Goal: Task Accomplishment & Management: Manage account settings

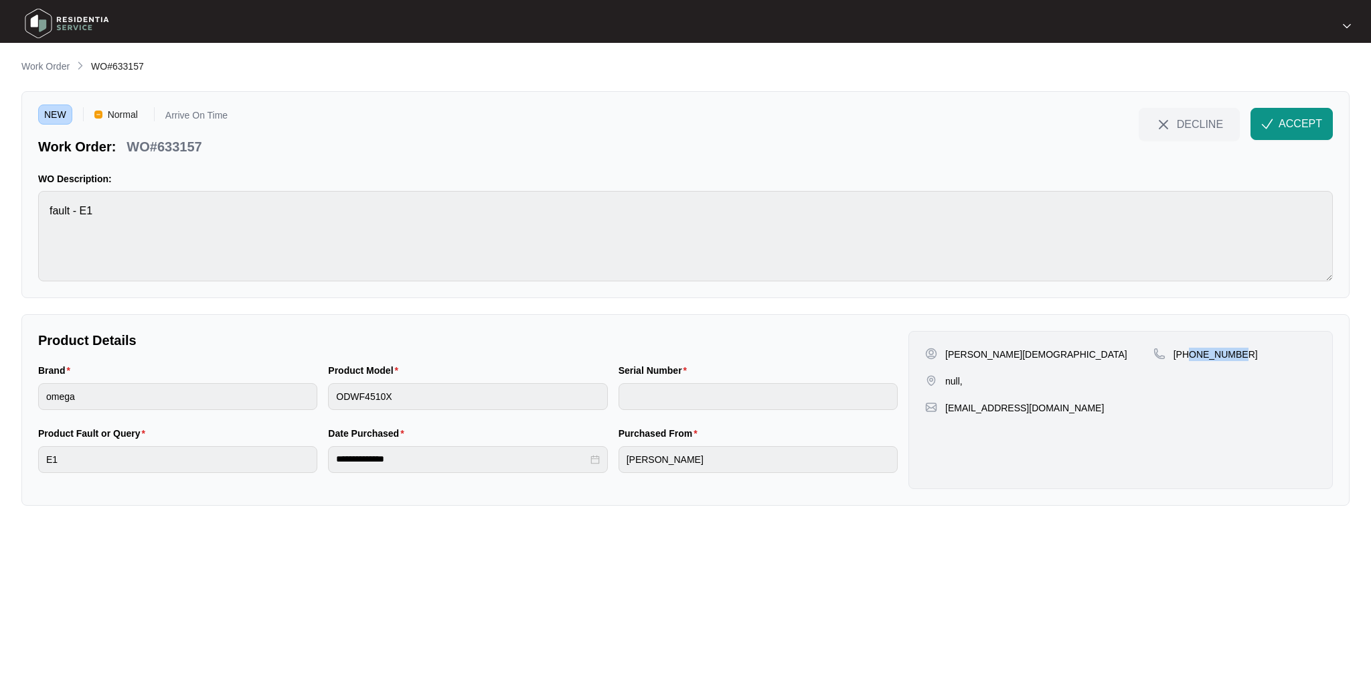
drag, startPoint x: 1242, startPoint y: 353, endPoint x: 1189, endPoint y: 352, distance: 52.9
click at [1189, 352] on div "[PHONE_NUMBER]" at bounding box center [1234, 353] width 163 height 13
copy p "412177335"
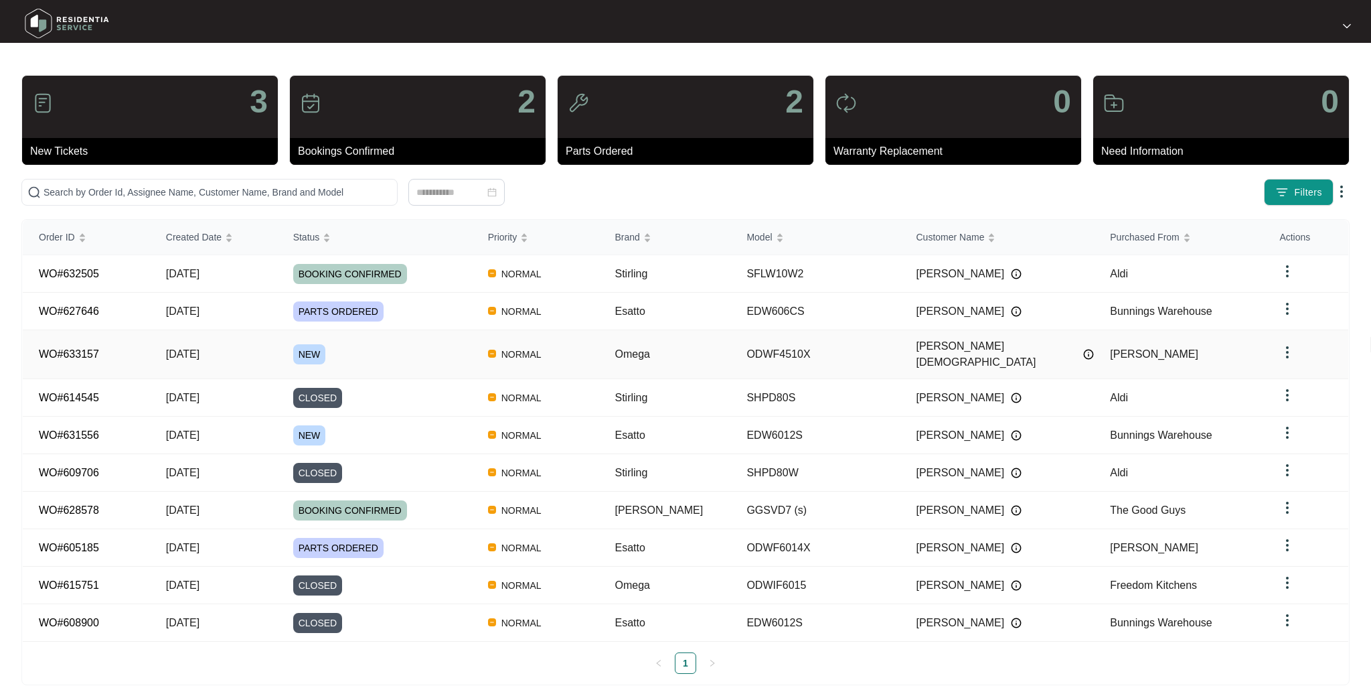
click at [342, 344] on div "NEW" at bounding box center [382, 354] width 179 height 20
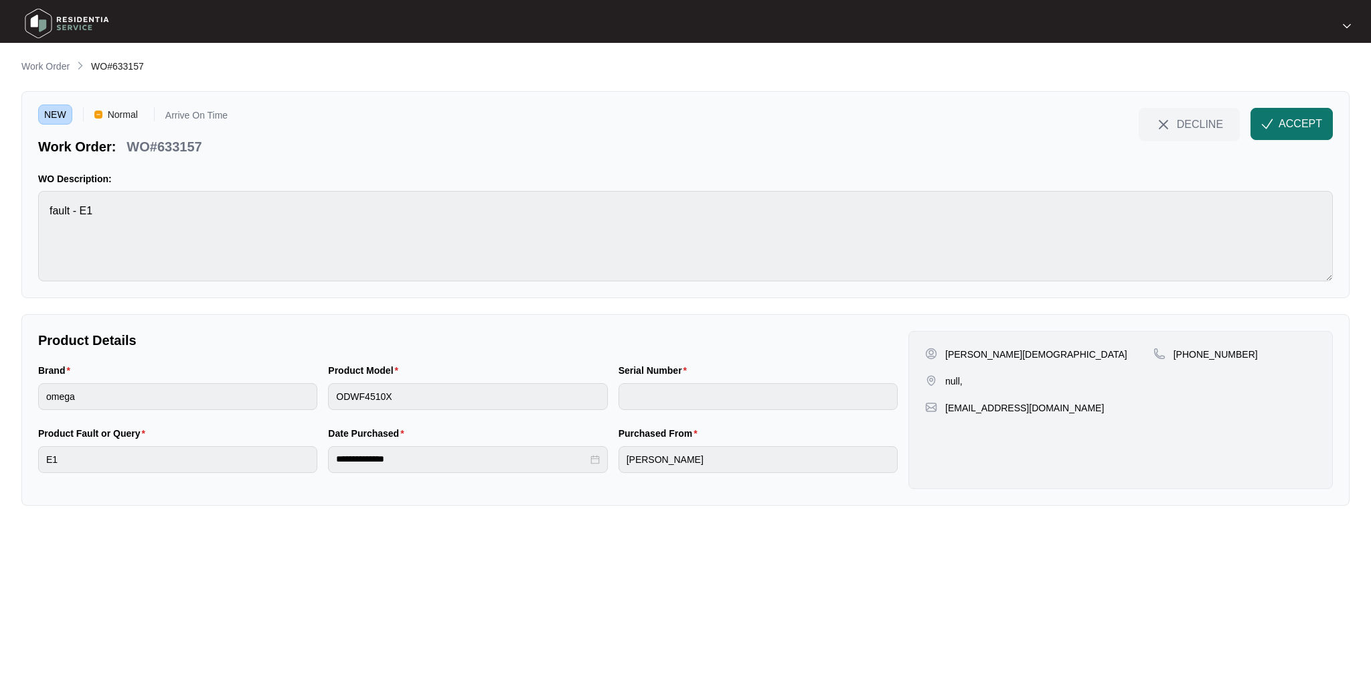
click at [1297, 122] on span "ACCEPT" at bounding box center [1301, 124] width 44 height 16
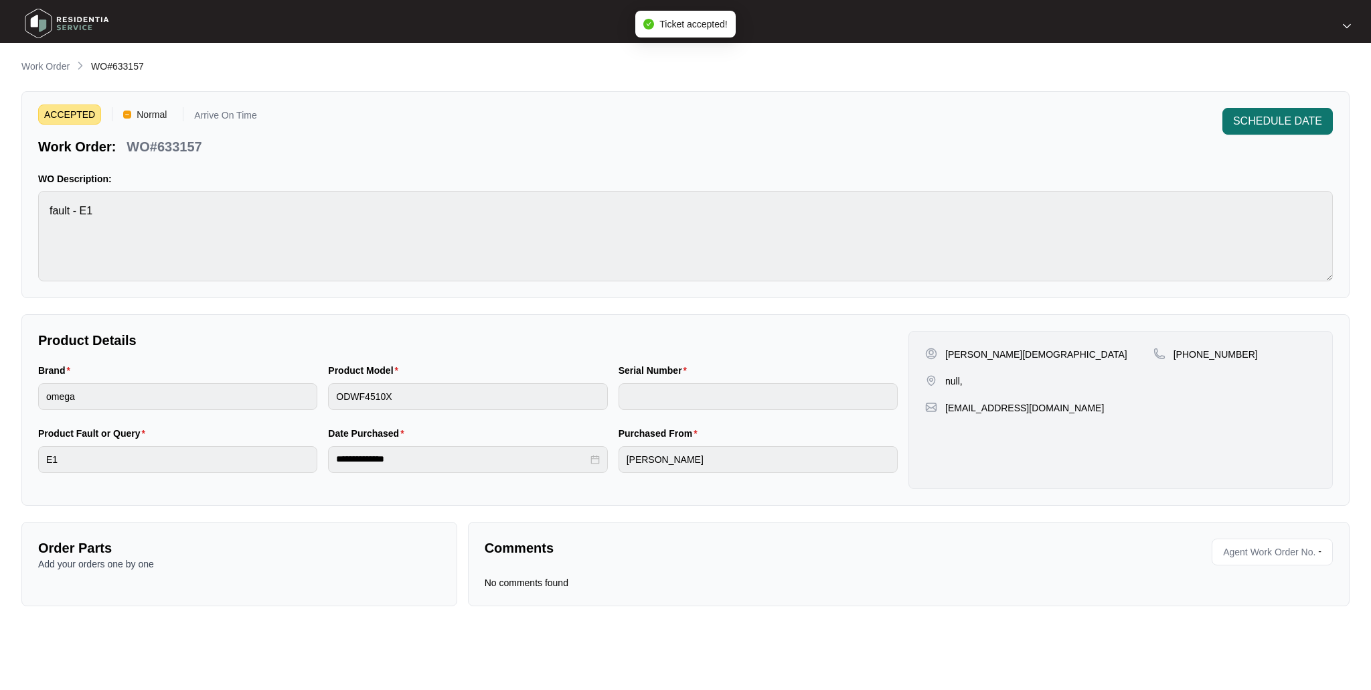
click at [1263, 114] on span "SCHEDULE DATE" at bounding box center [1277, 121] width 89 height 16
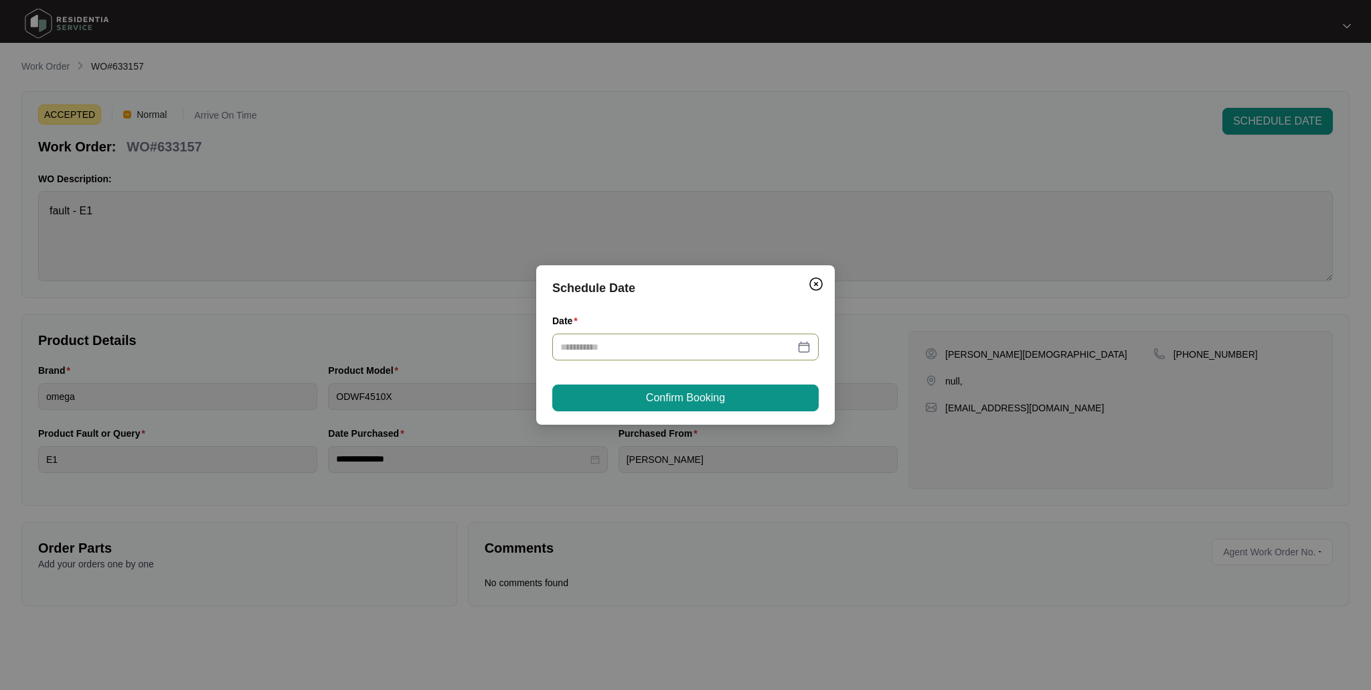
click at [689, 345] on input "Date" at bounding box center [677, 346] width 234 height 15
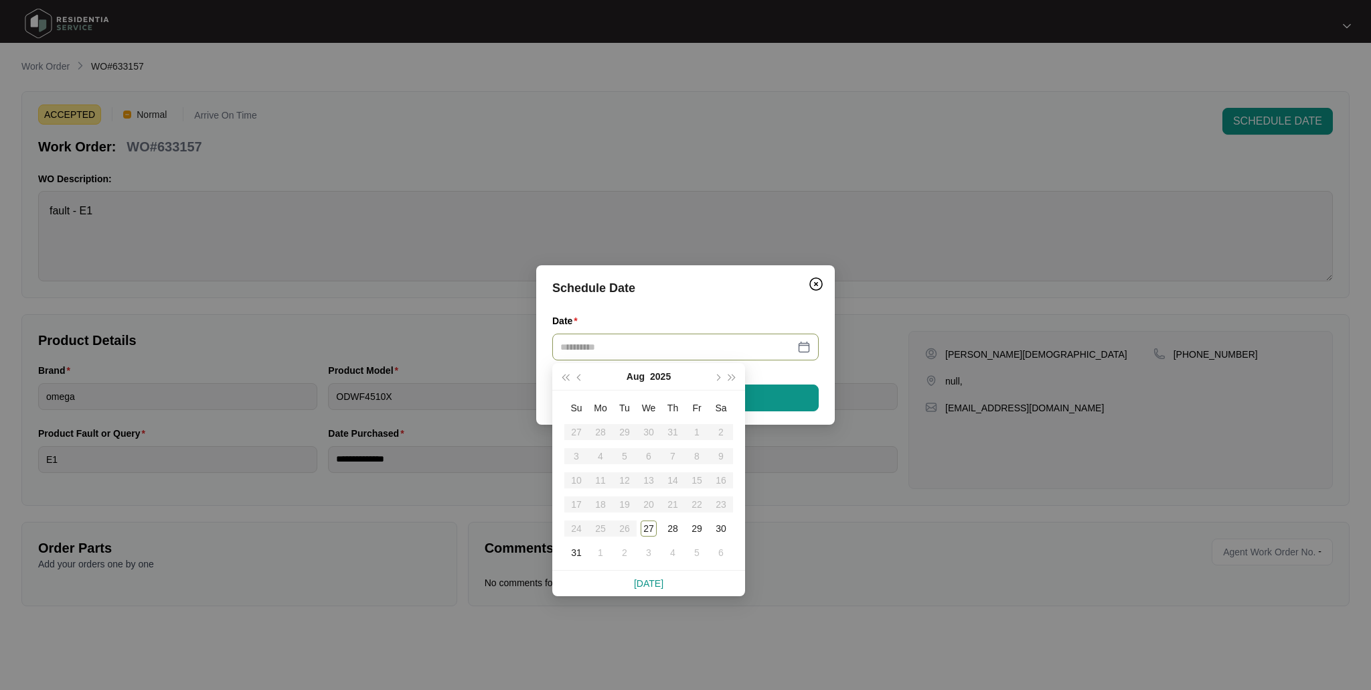
type input "**********"
click at [718, 377] on span "button" at bounding box center [717, 377] width 7 height 7
click at [621, 429] on div "2" at bounding box center [625, 432] width 16 height 16
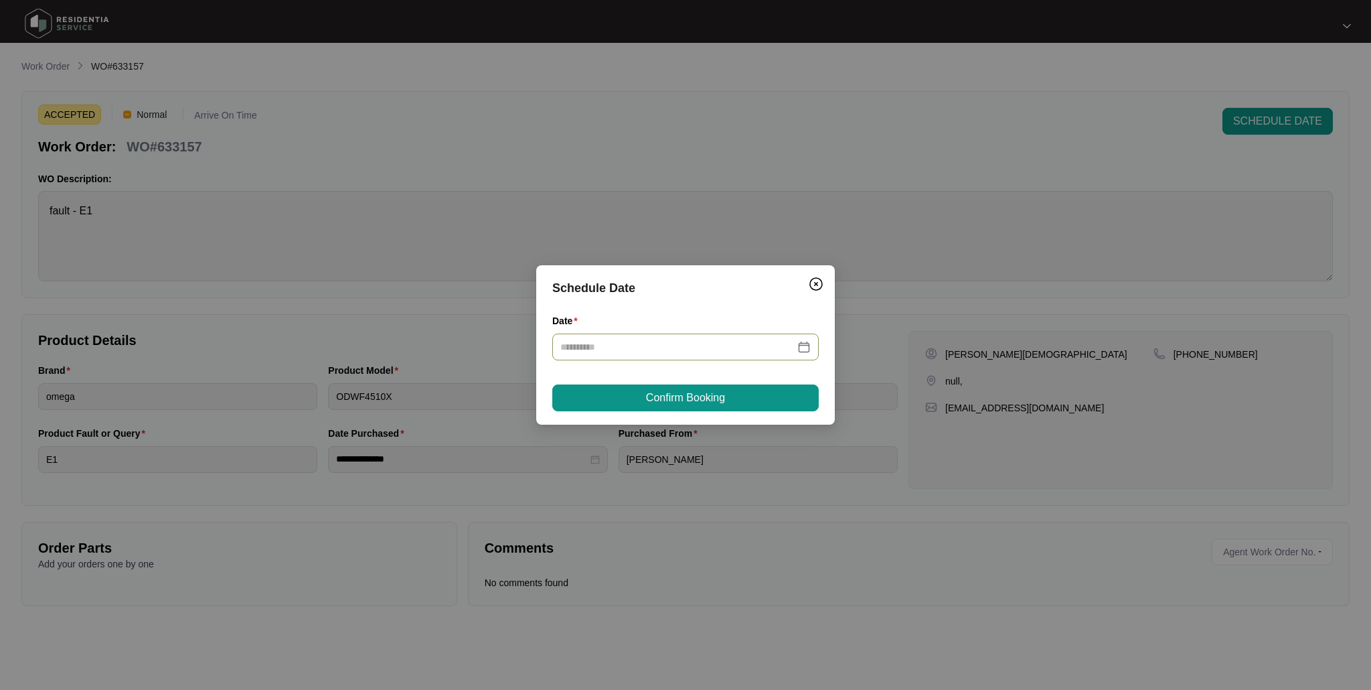
type input "**********"
click at [653, 404] on span "Confirm Booking" at bounding box center [685, 398] width 79 height 16
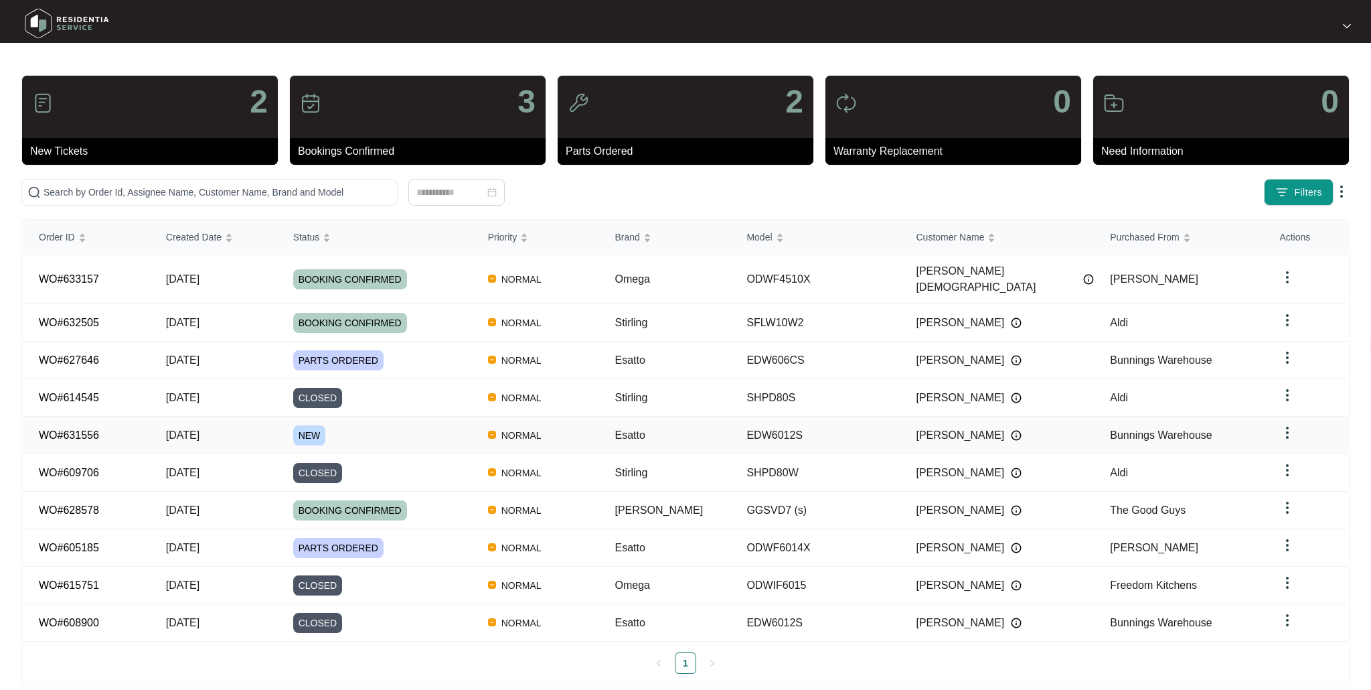
click at [318, 425] on span "NEW" at bounding box center [309, 435] width 33 height 20
click at [363, 313] on span "BOOKING CONFIRMED" at bounding box center [350, 323] width 114 height 20
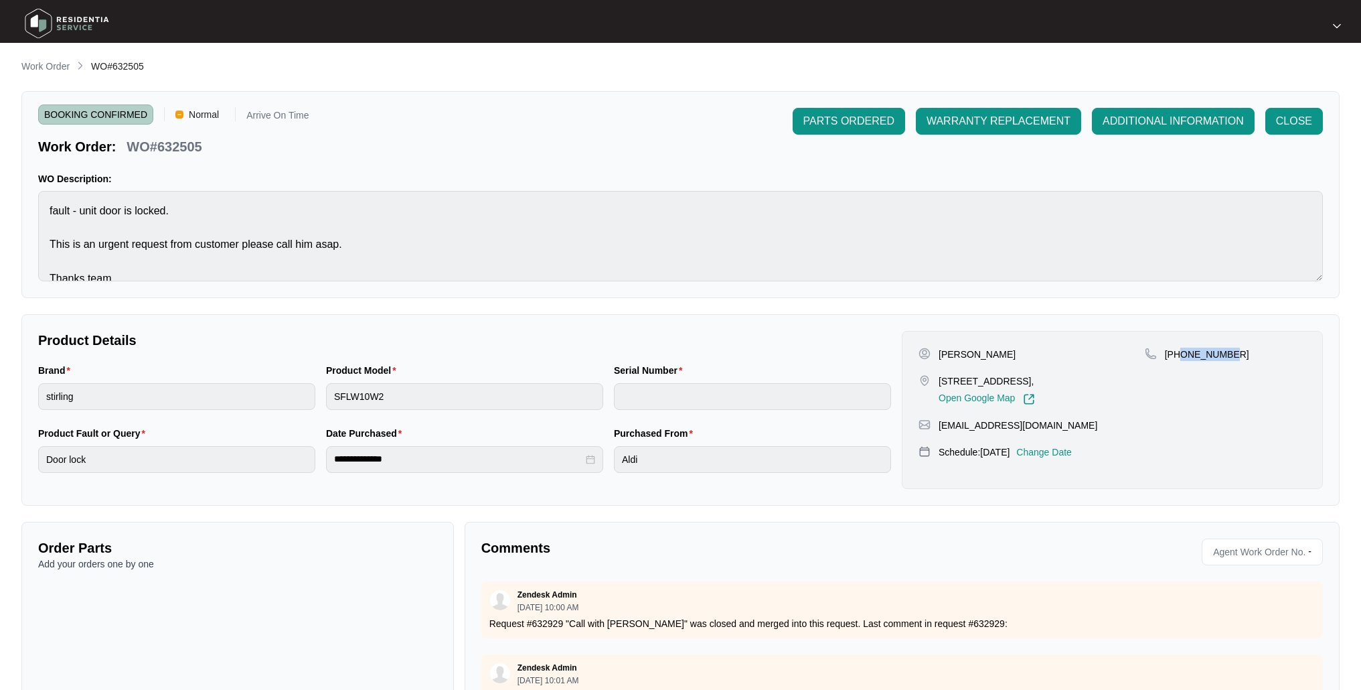
drag, startPoint x: 1238, startPoint y: 353, endPoint x: 1182, endPoint y: 351, distance: 56.3
click at [1182, 351] on div "[PHONE_NUMBER]" at bounding box center [1225, 353] width 161 height 13
copy p "429782910"
drag, startPoint x: 1011, startPoint y: 359, endPoint x: 938, endPoint y: 353, distance: 73.2
click at [938, 353] on div "[PERSON_NAME]" at bounding box center [1031, 353] width 226 height 13
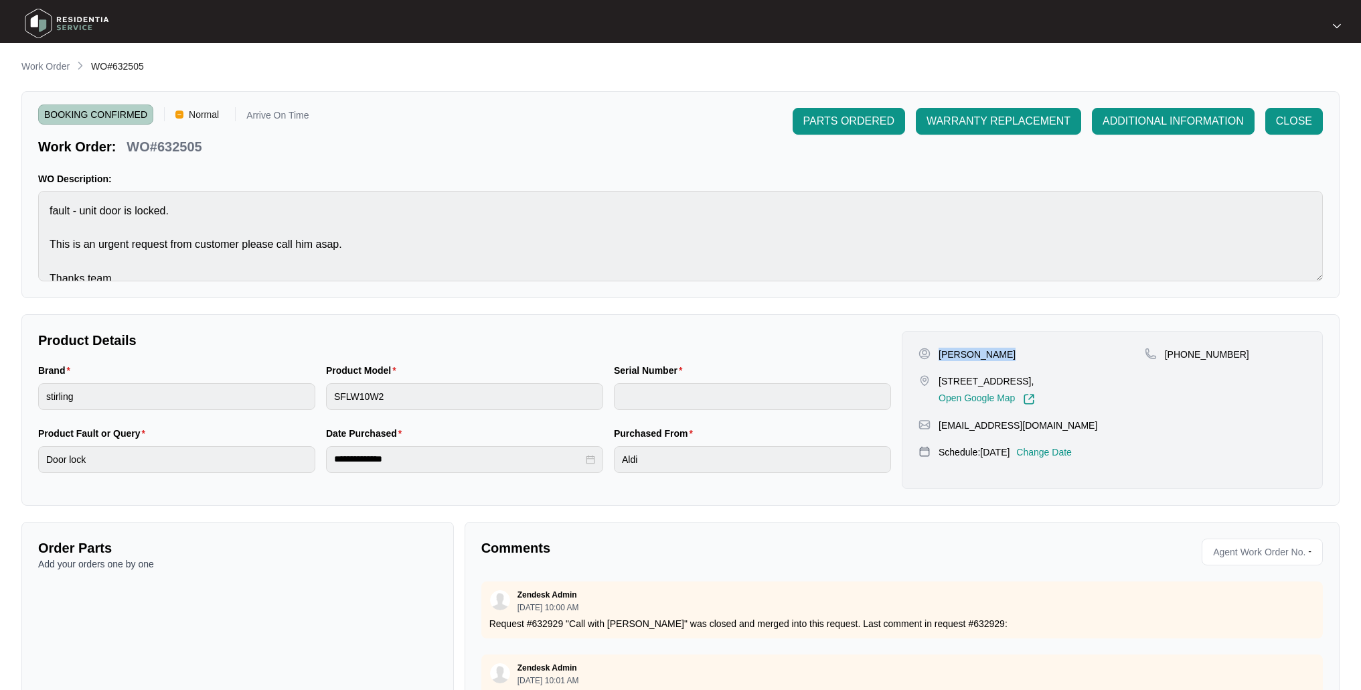
copy p "[PERSON_NAME]"
drag, startPoint x: 1248, startPoint y: 352, endPoint x: 1182, endPoint y: 359, distance: 65.9
click at [1182, 359] on div "[PHONE_NUMBER]" at bounding box center [1225, 353] width 161 height 13
copy p "429782910"
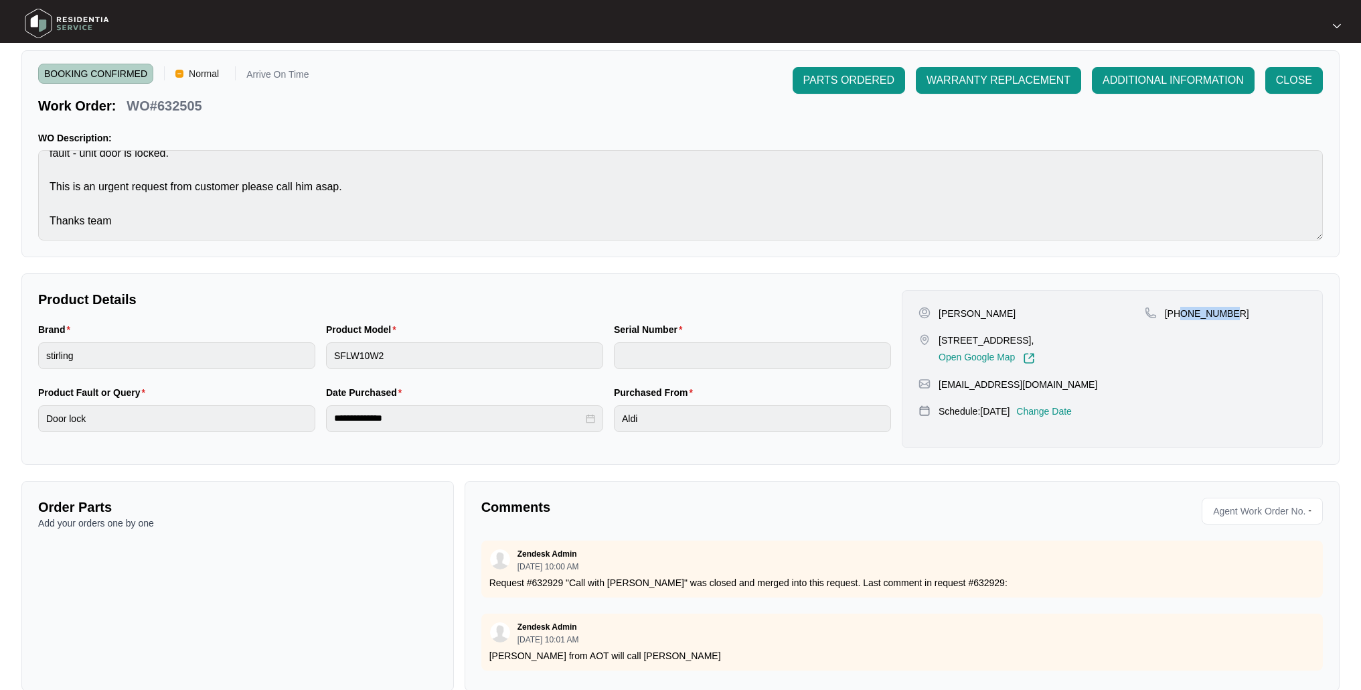
scroll to position [63, 0]
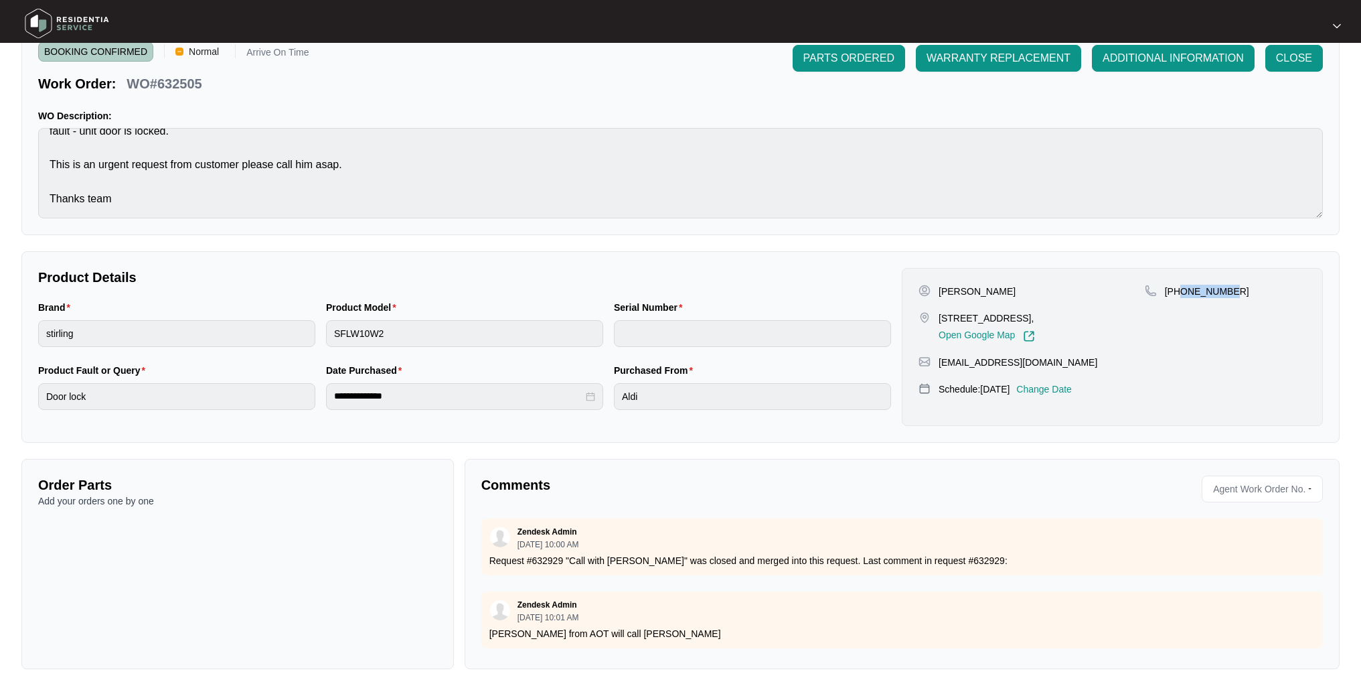
drag, startPoint x: 1060, startPoint y: 316, endPoint x: 937, endPoint y: 317, distance: 123.2
click at [937, 317] on div "[STREET_ADDRESS], Open Google Map" at bounding box center [1031, 326] width 226 height 31
copy p "[STREET_ADDRESS]"
click at [321, 337] on div "Product Model SFLW10W2" at bounding box center [465, 331] width 288 height 63
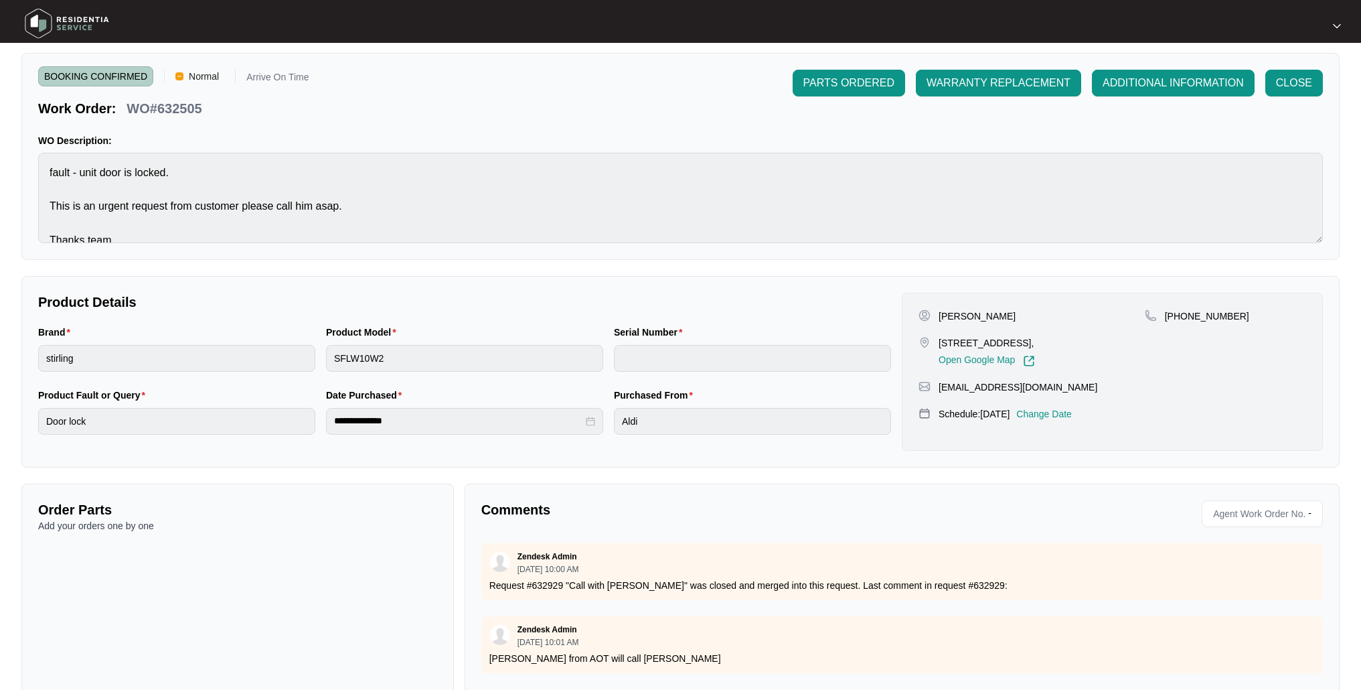
scroll to position [0, 0]
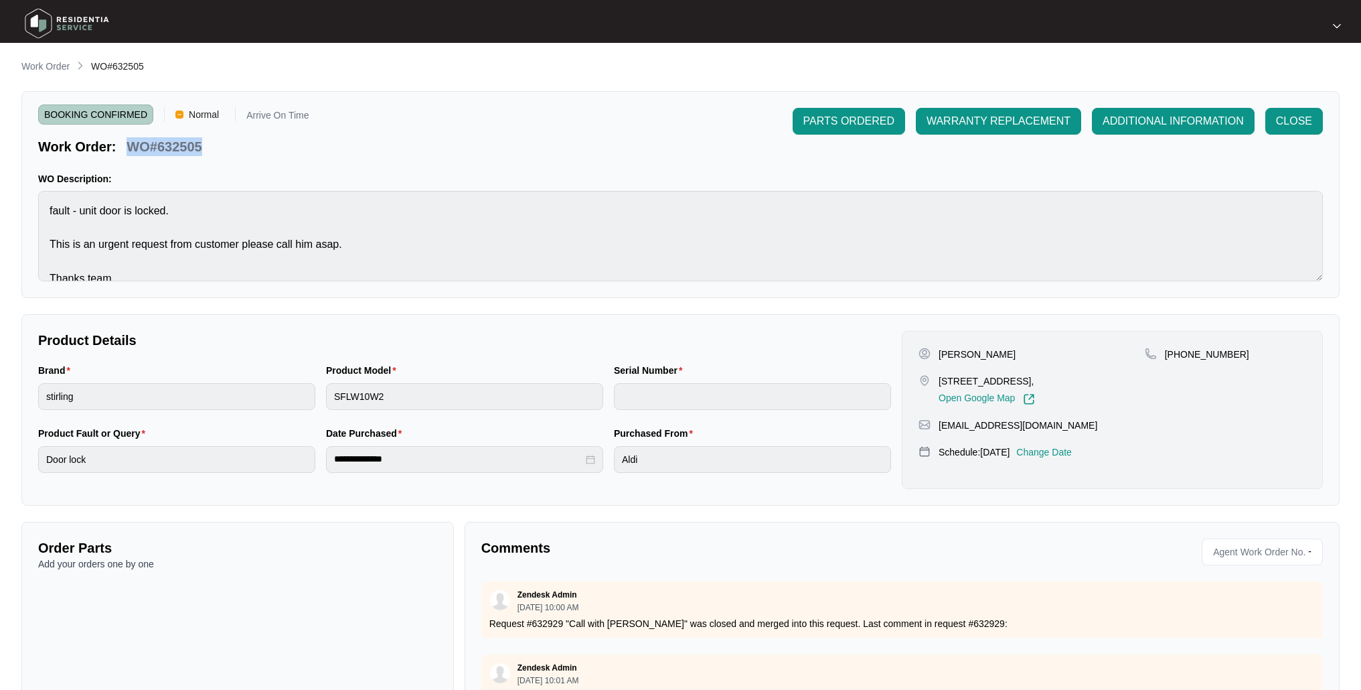
drag, startPoint x: 125, startPoint y: 145, endPoint x: 224, endPoint y: 152, distance: 99.3
click at [224, 152] on div "Work Order: WO#632505" at bounding box center [173, 144] width 271 height 23
copy p "WO#632505"
